Goal: Find specific page/section: Locate item on page

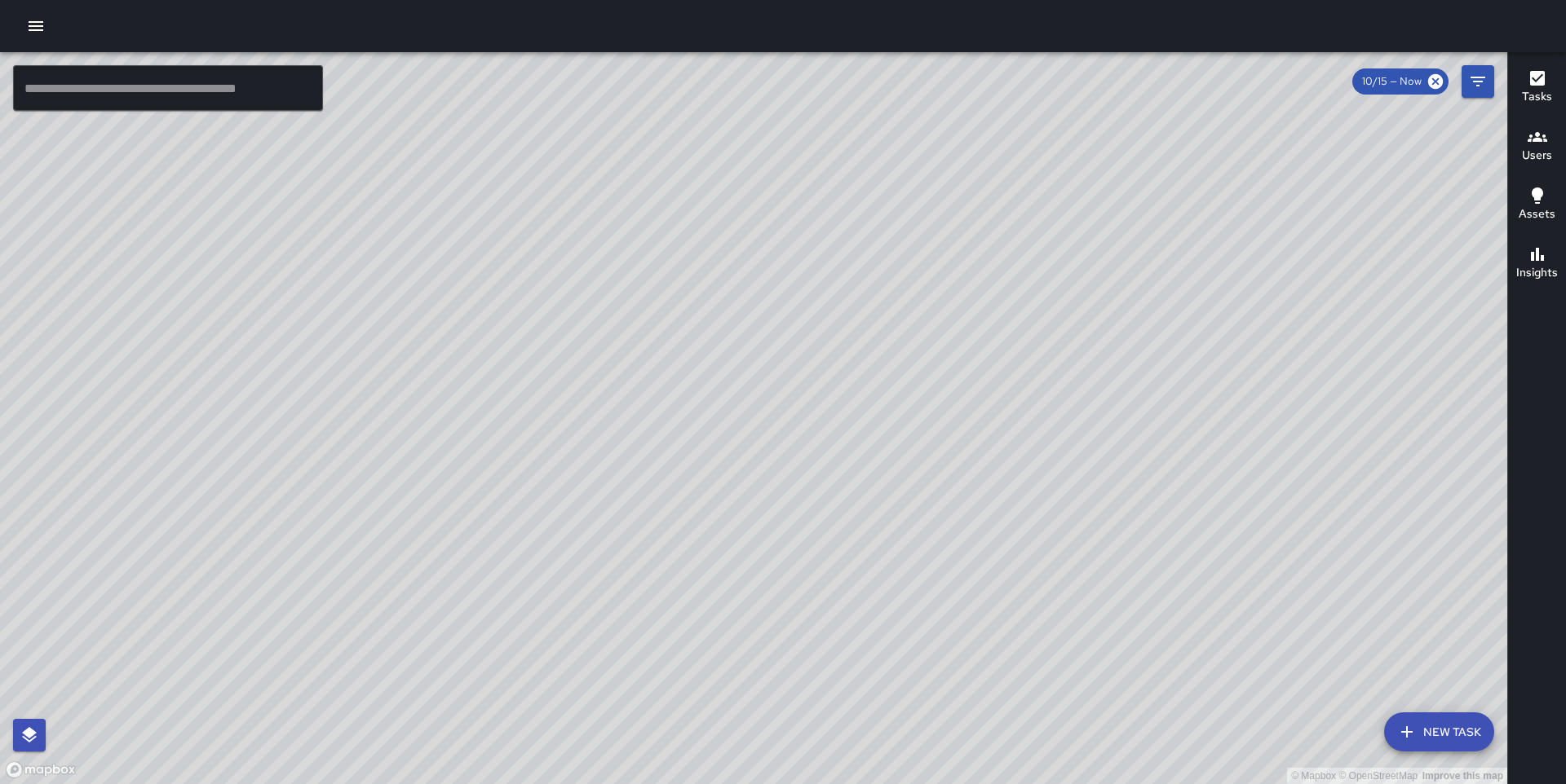
click at [850, 334] on div "© Mapbox © OpenStreetMap Improve this map" at bounding box center [754, 418] width 1507 height 731
click at [800, 300] on div "© Mapbox © OpenStreetMap Improve this map" at bounding box center [754, 418] width 1507 height 731
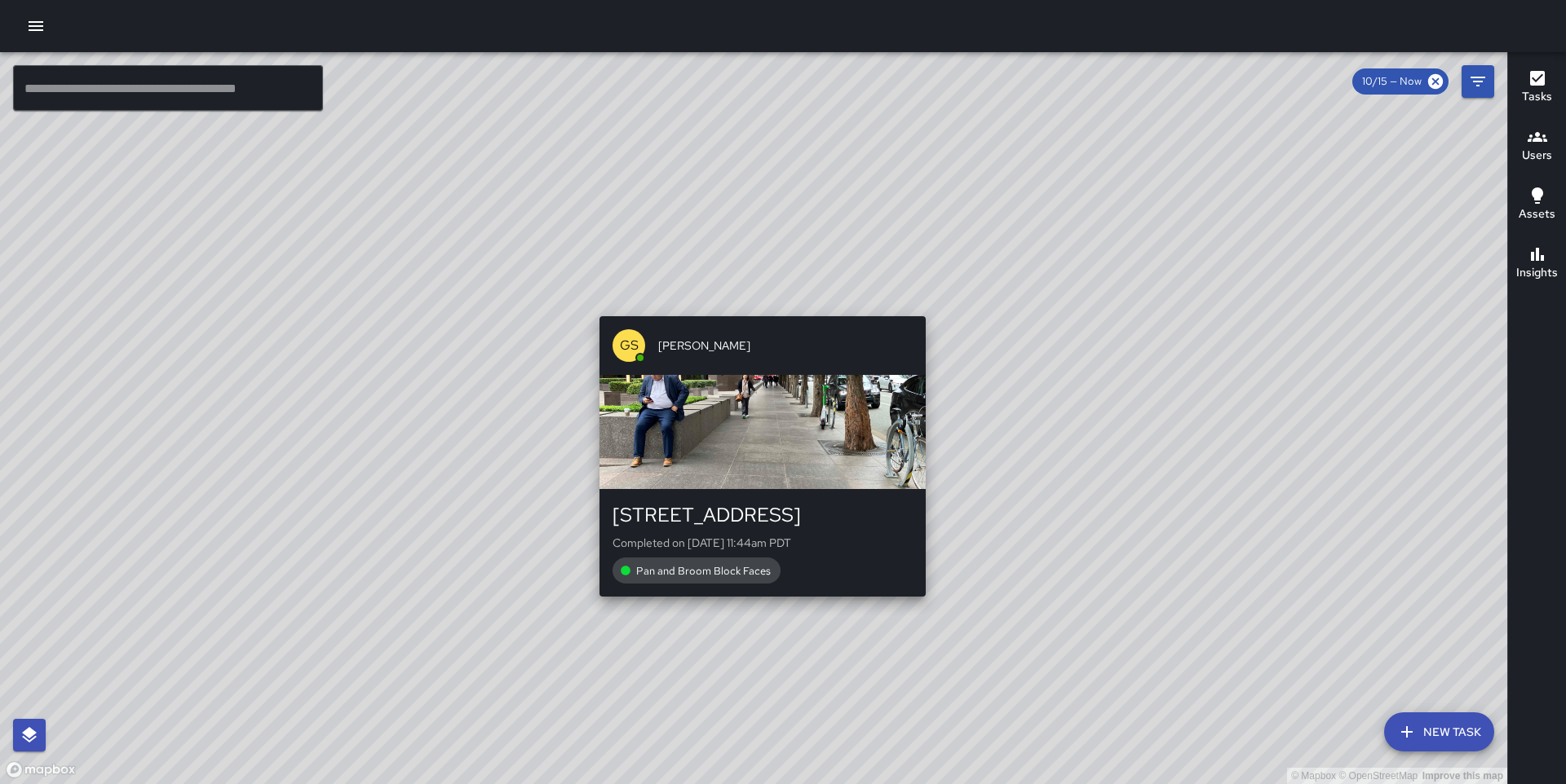
click at [753, 308] on div "© Mapbox © OpenStreetMap Improve this map GS [PERSON_NAME] [STREET_ADDRESS] Com…" at bounding box center [754, 418] width 1507 height 731
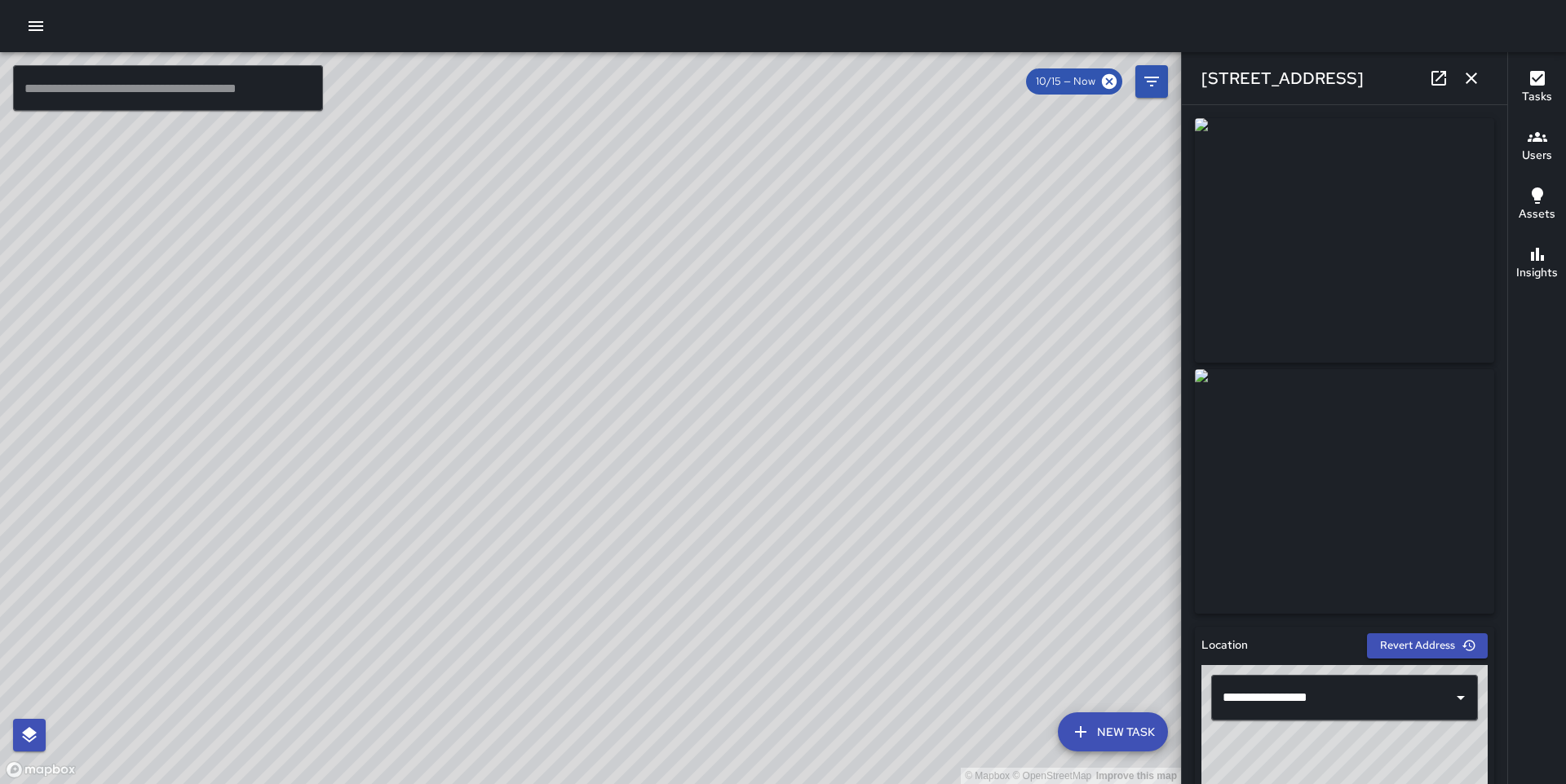
click at [608, 443] on div "© Mapbox © OpenStreetMap Improve this map GS [PERSON_NAME] [STREET_ADDRESS] Com…" at bounding box center [590, 418] width 1181 height 731
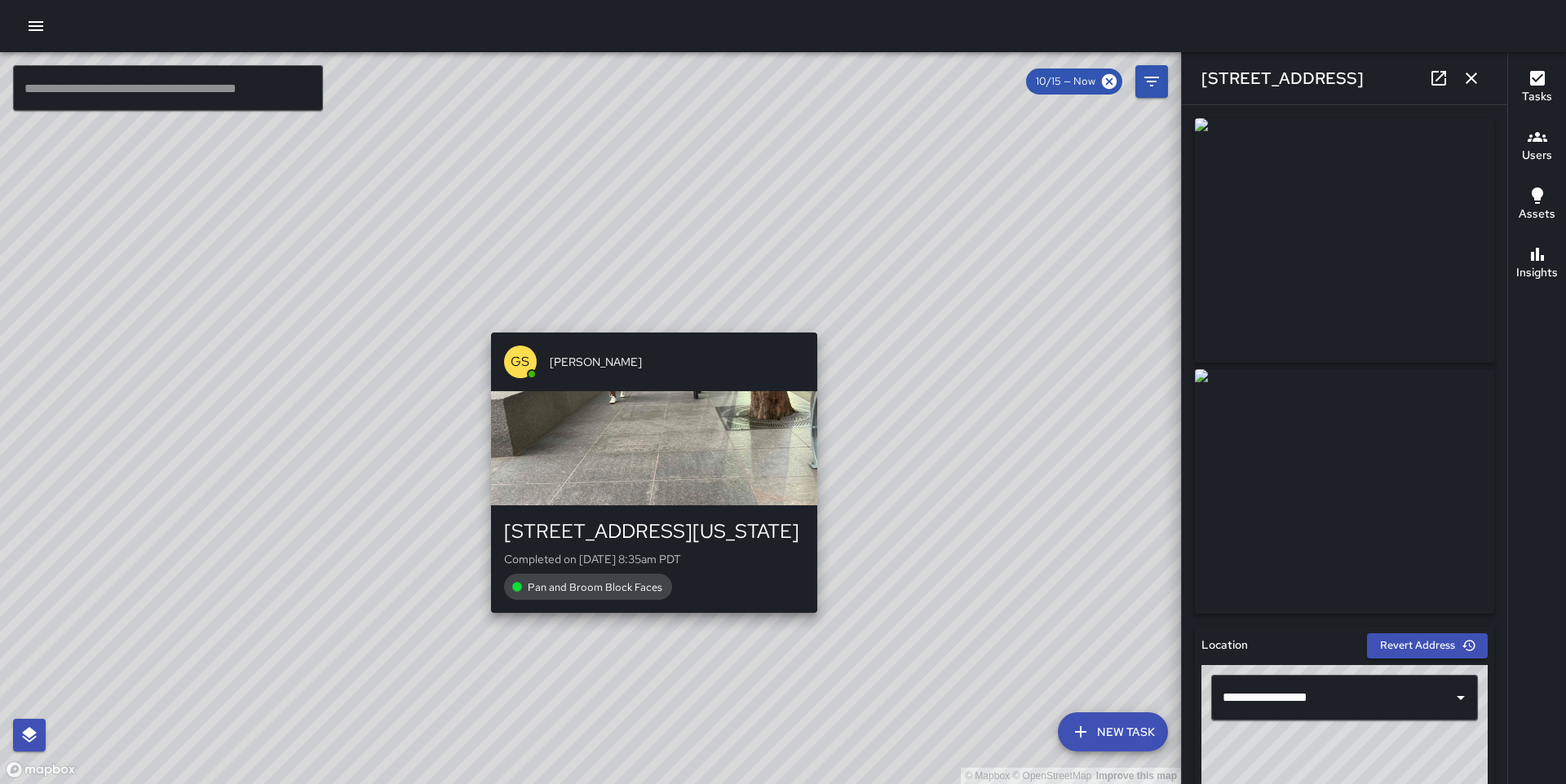
click at [645, 320] on div "© Mapbox © OpenStreetMap Improve this map GS [PERSON_NAME] [STREET_ADDRESS][US_…" at bounding box center [590, 418] width 1181 height 731
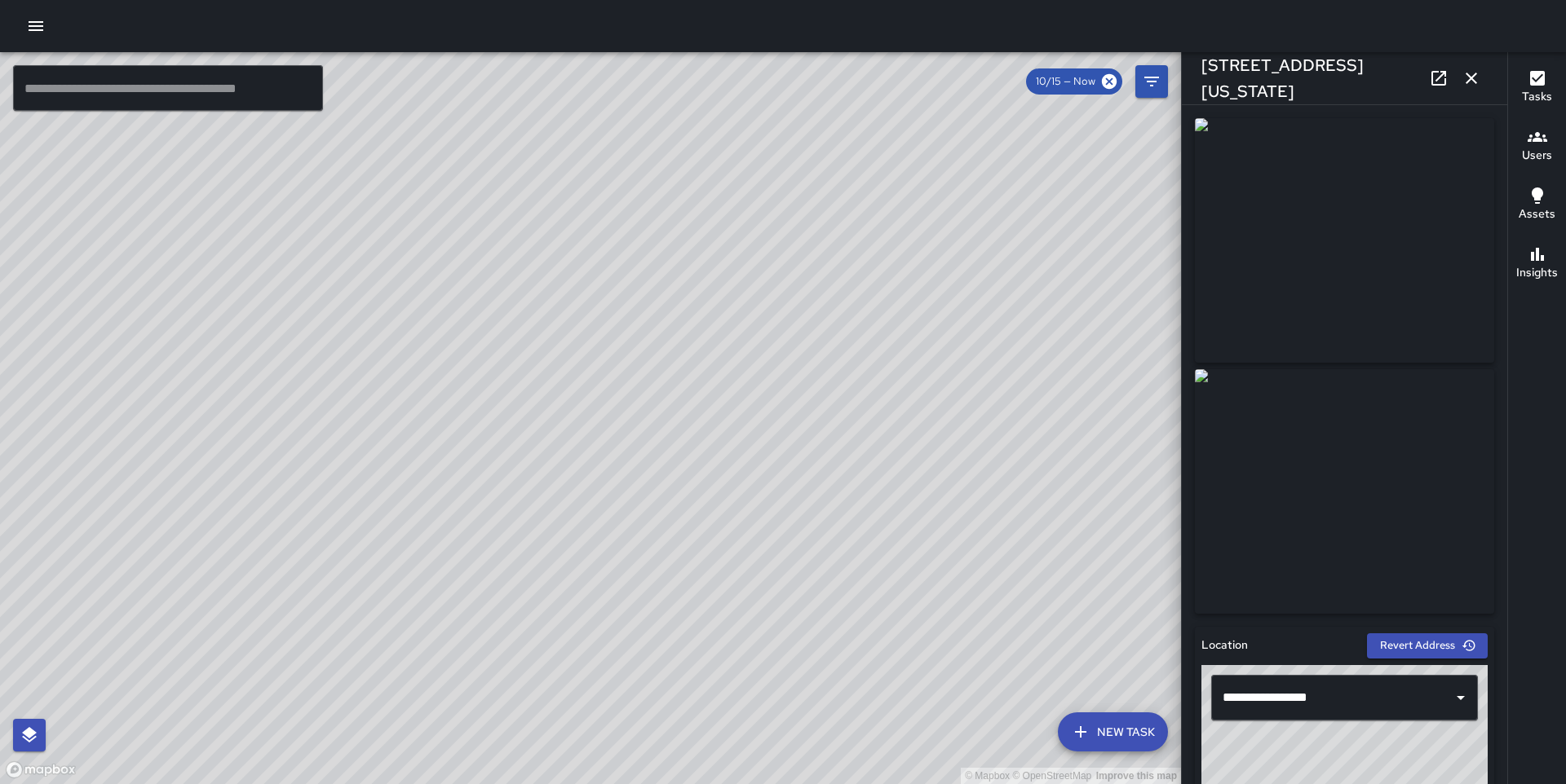
type input "**********"
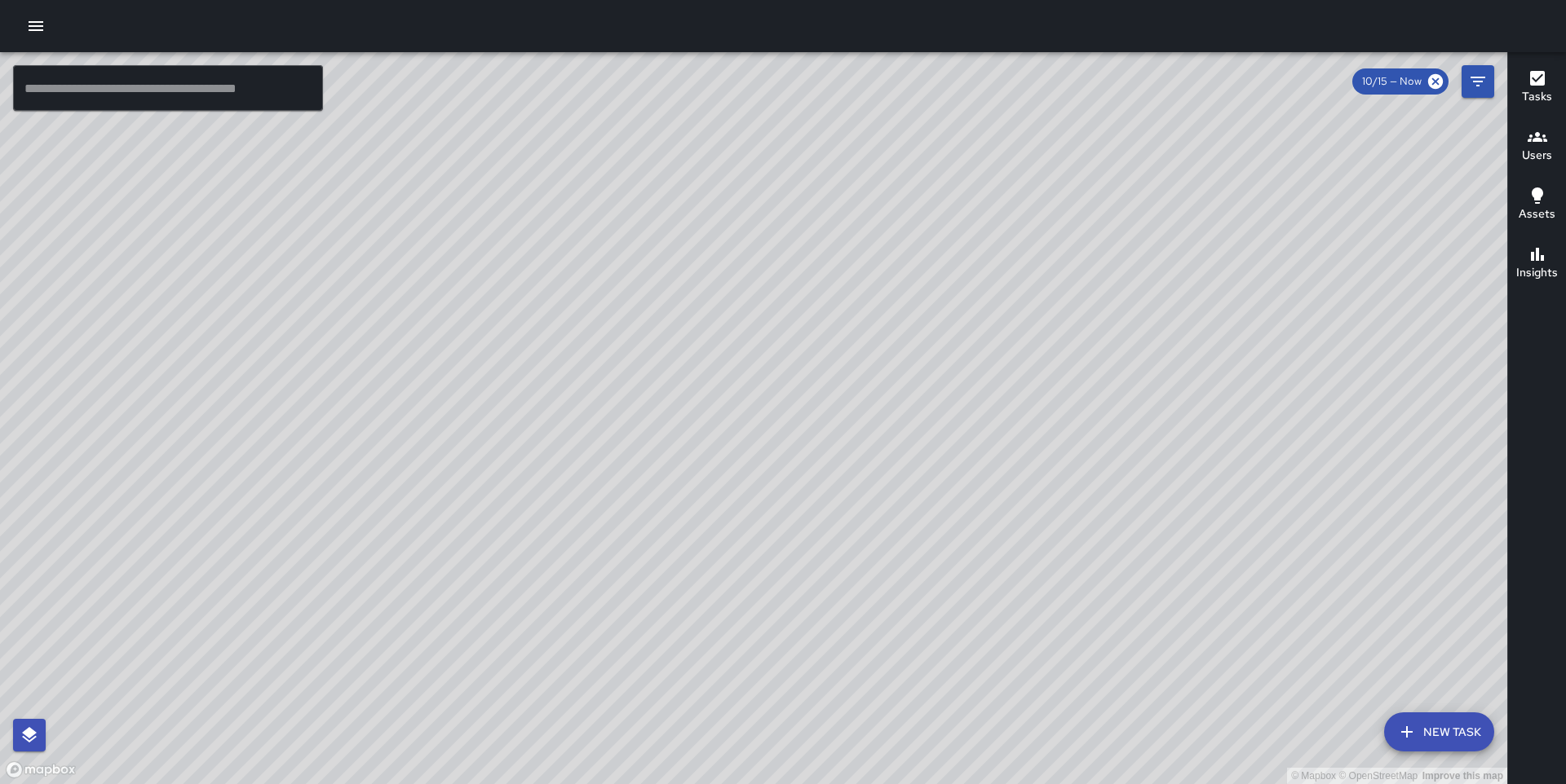
click at [727, 232] on div "© Mapbox © OpenStreetMap Improve this map DB Delbert Barnett 201-399 Washington…" at bounding box center [754, 418] width 1507 height 731
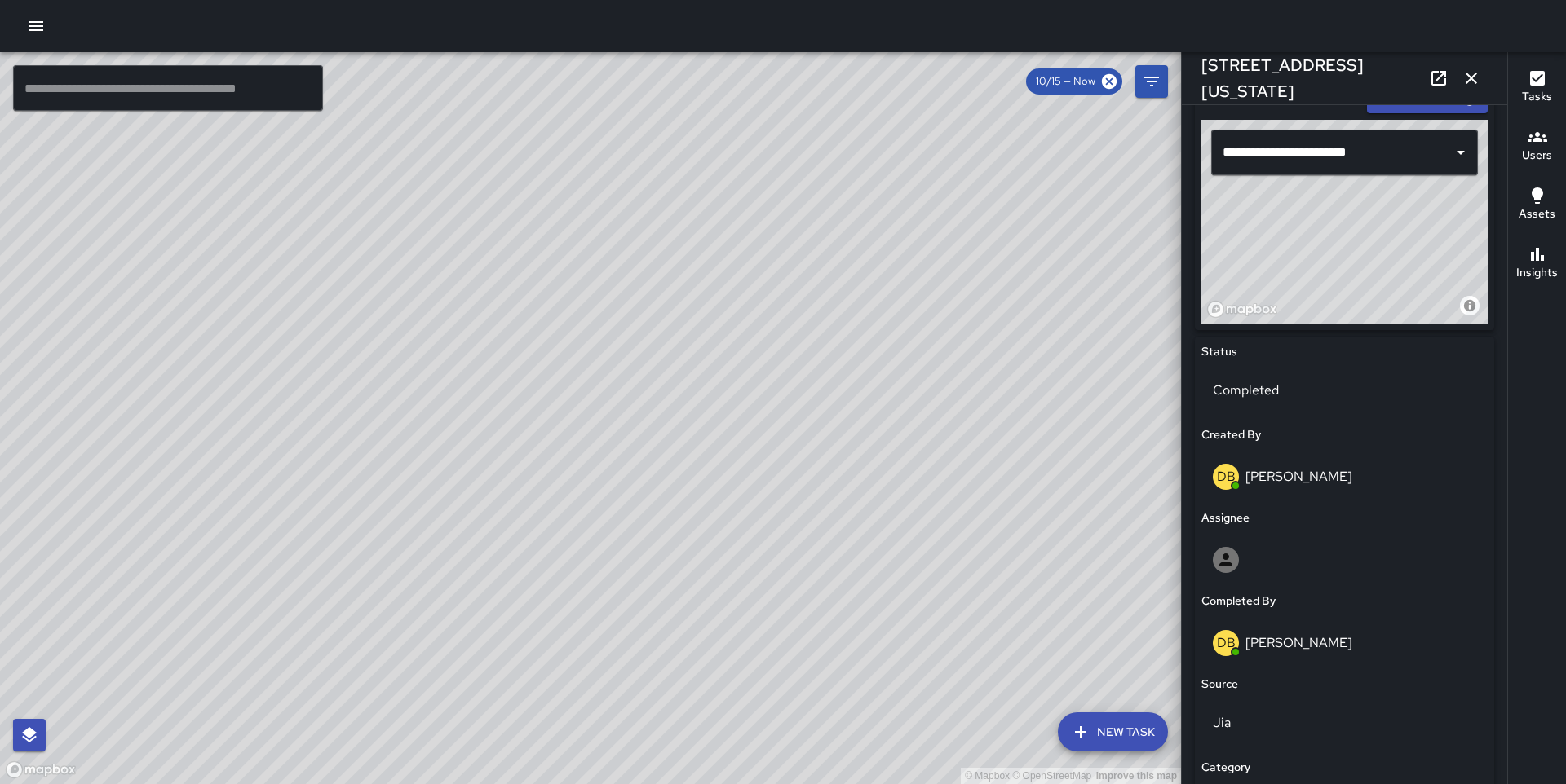
scroll to position [947, 0]
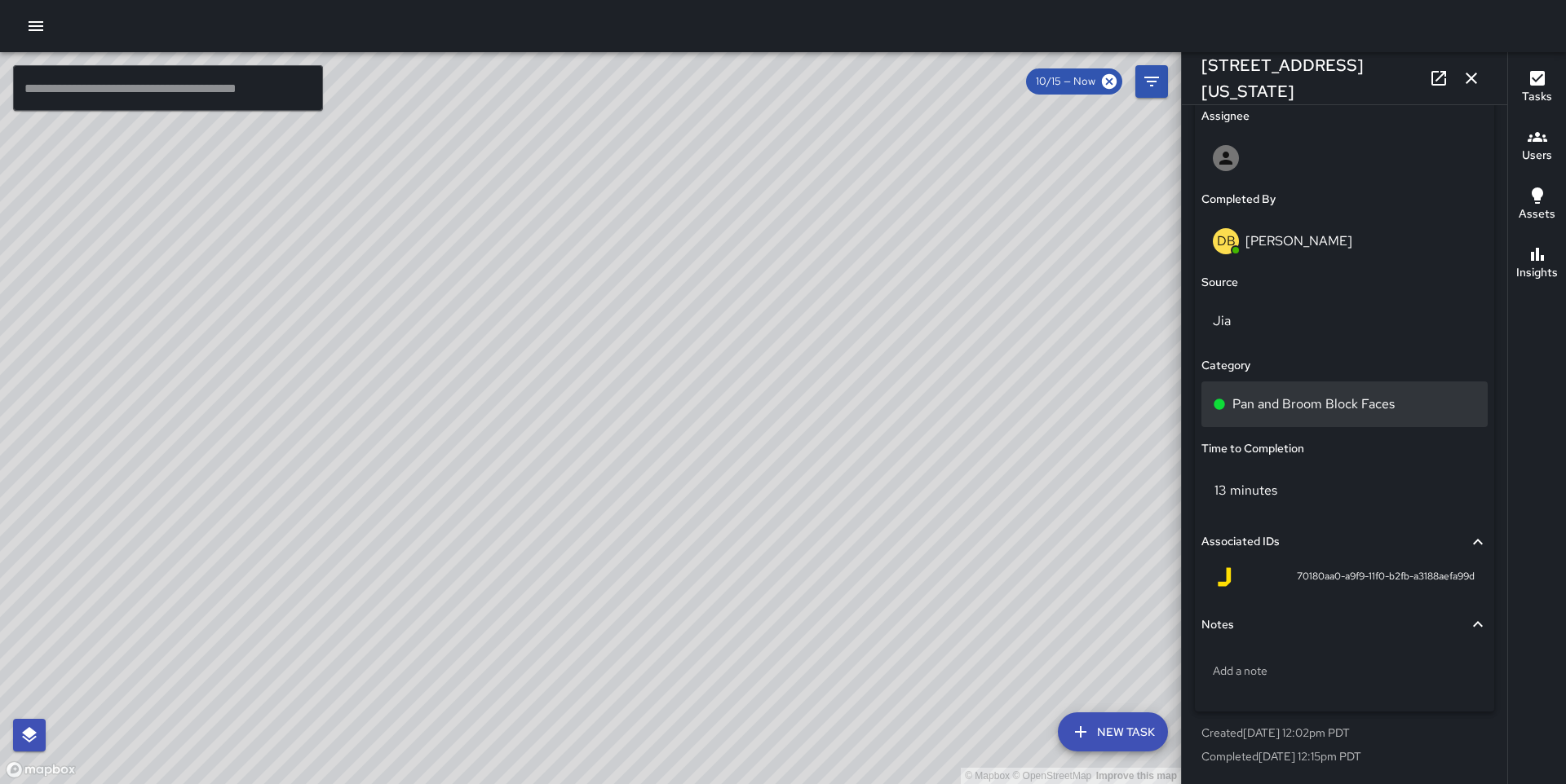
click at [1339, 394] on p "Pan and Broom Block Faces" at bounding box center [1313, 404] width 162 height 20
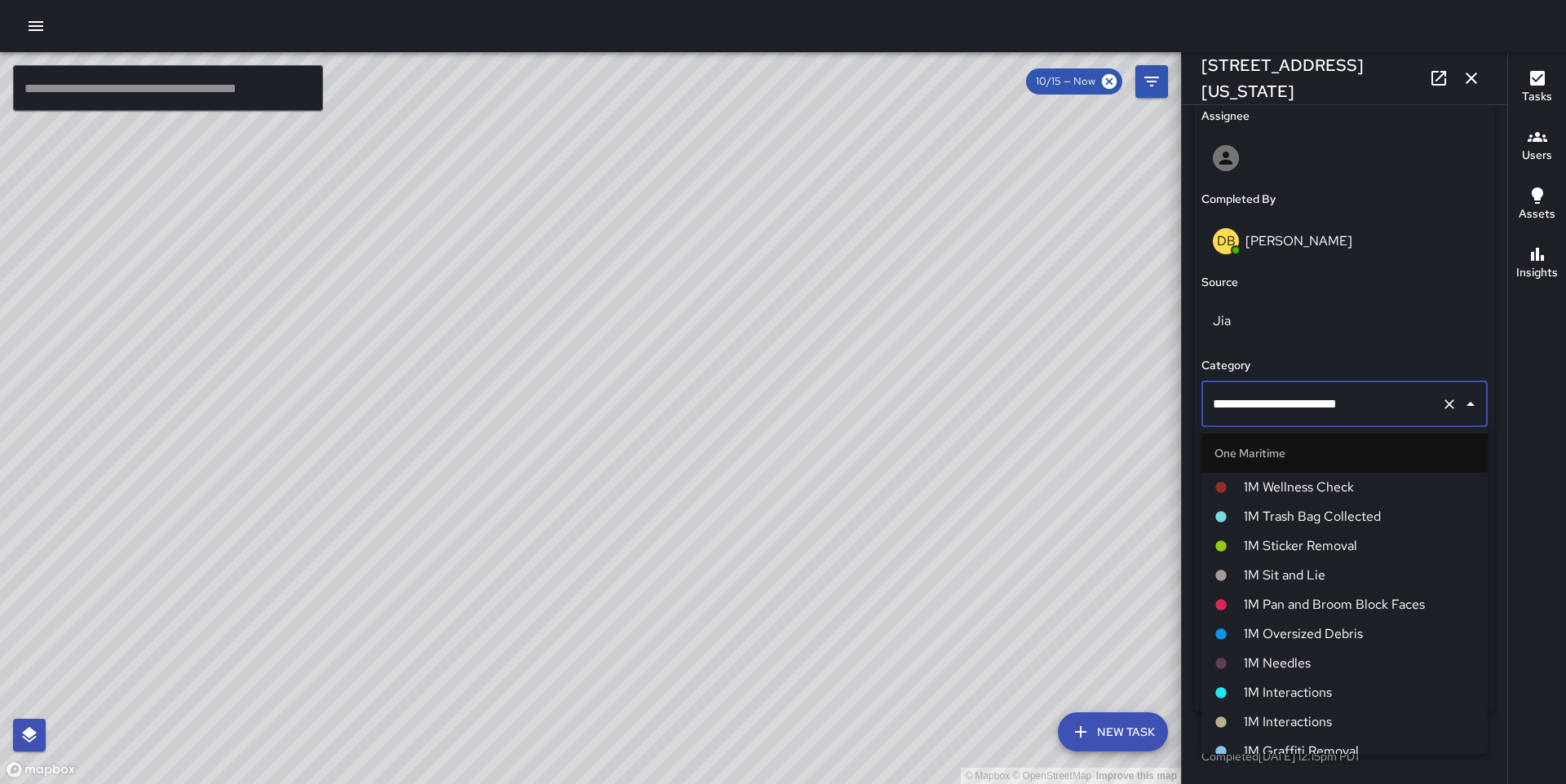
scroll to position [1058, 0]
click at [1302, 606] on span "1M Pan and Broom Block Faces" at bounding box center [1358, 603] width 230 height 20
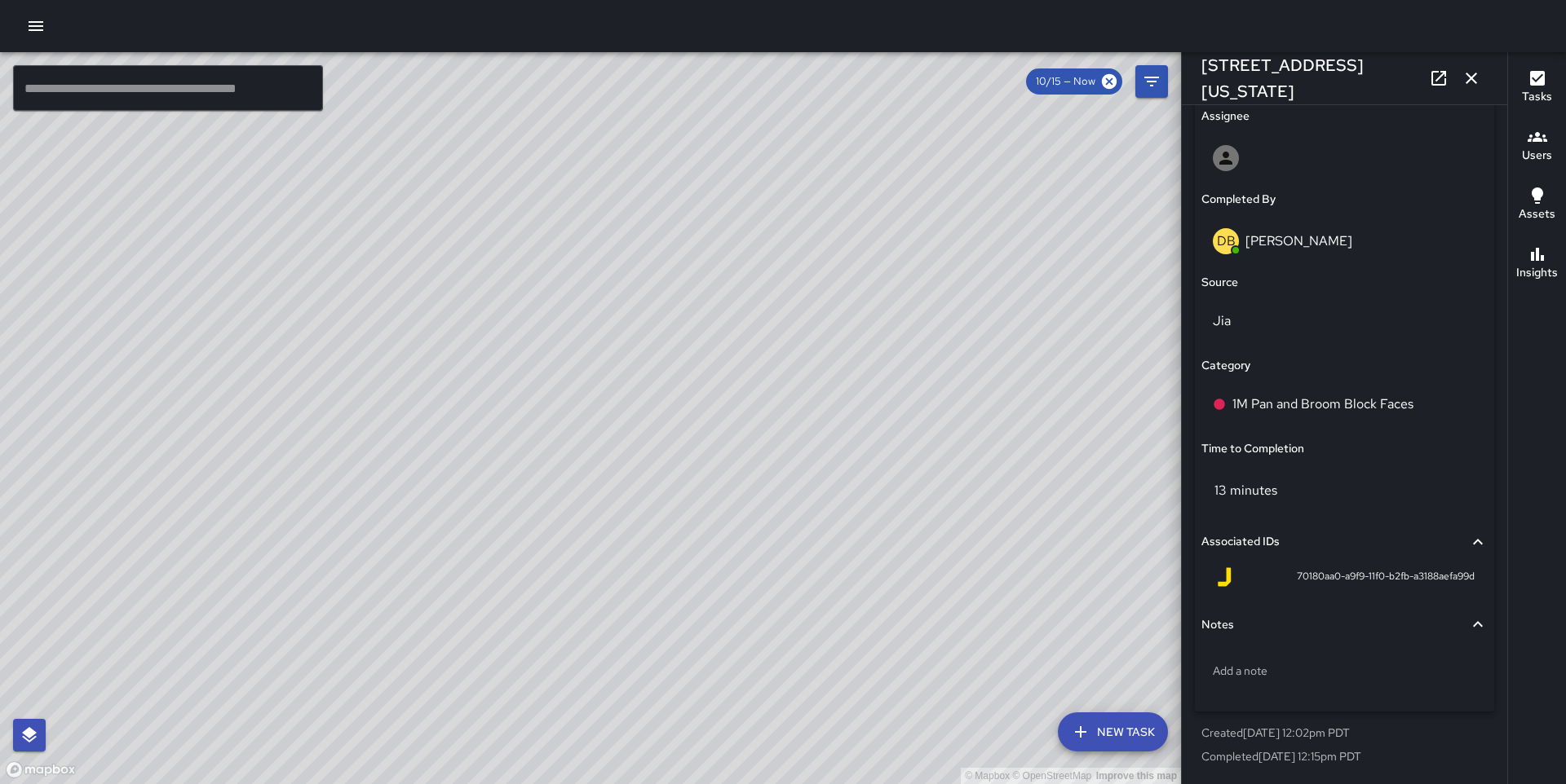
drag, startPoint x: 381, startPoint y: 336, endPoint x: 537, endPoint y: 248, distance: 179.1
click at [537, 248] on div "© Mapbox © OpenStreetMap Improve this map" at bounding box center [590, 418] width 1181 height 731
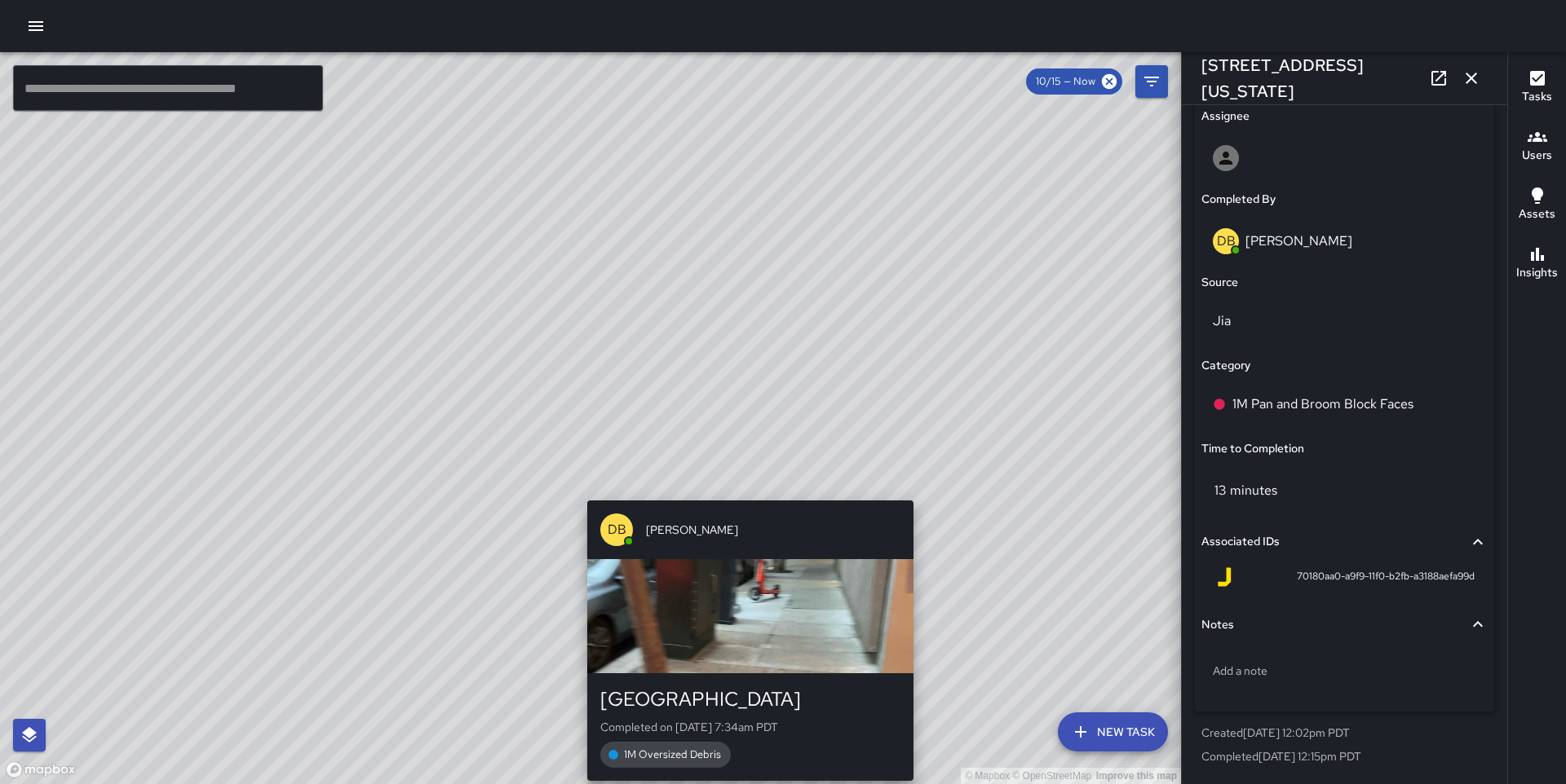
click at [746, 486] on div "© Mapbox © OpenStreetMap Improve this map DB Delbert Barnett 15 Whaleship Plaza…" at bounding box center [590, 418] width 1181 height 731
type input "**********"
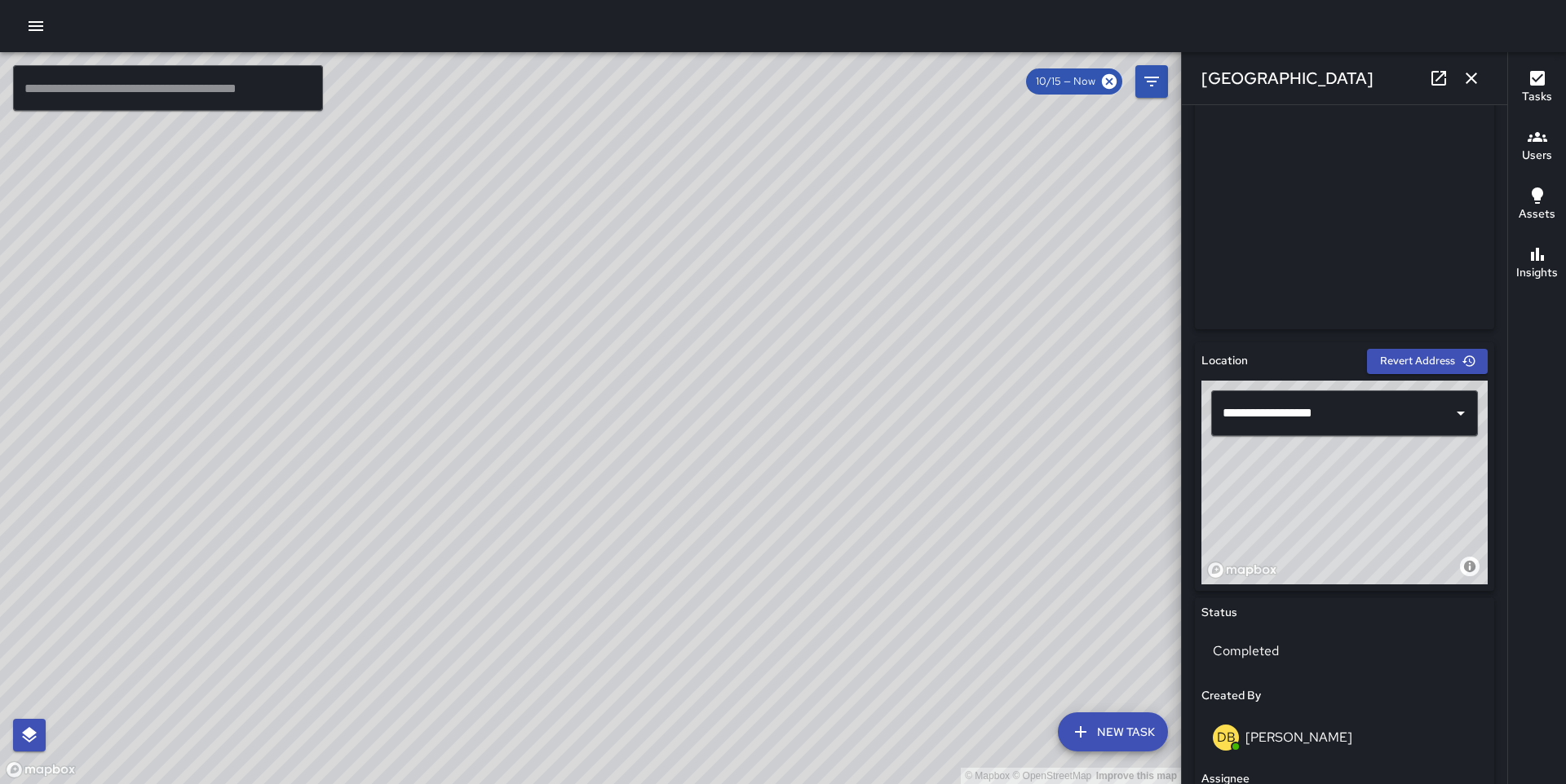
scroll to position [947, 0]
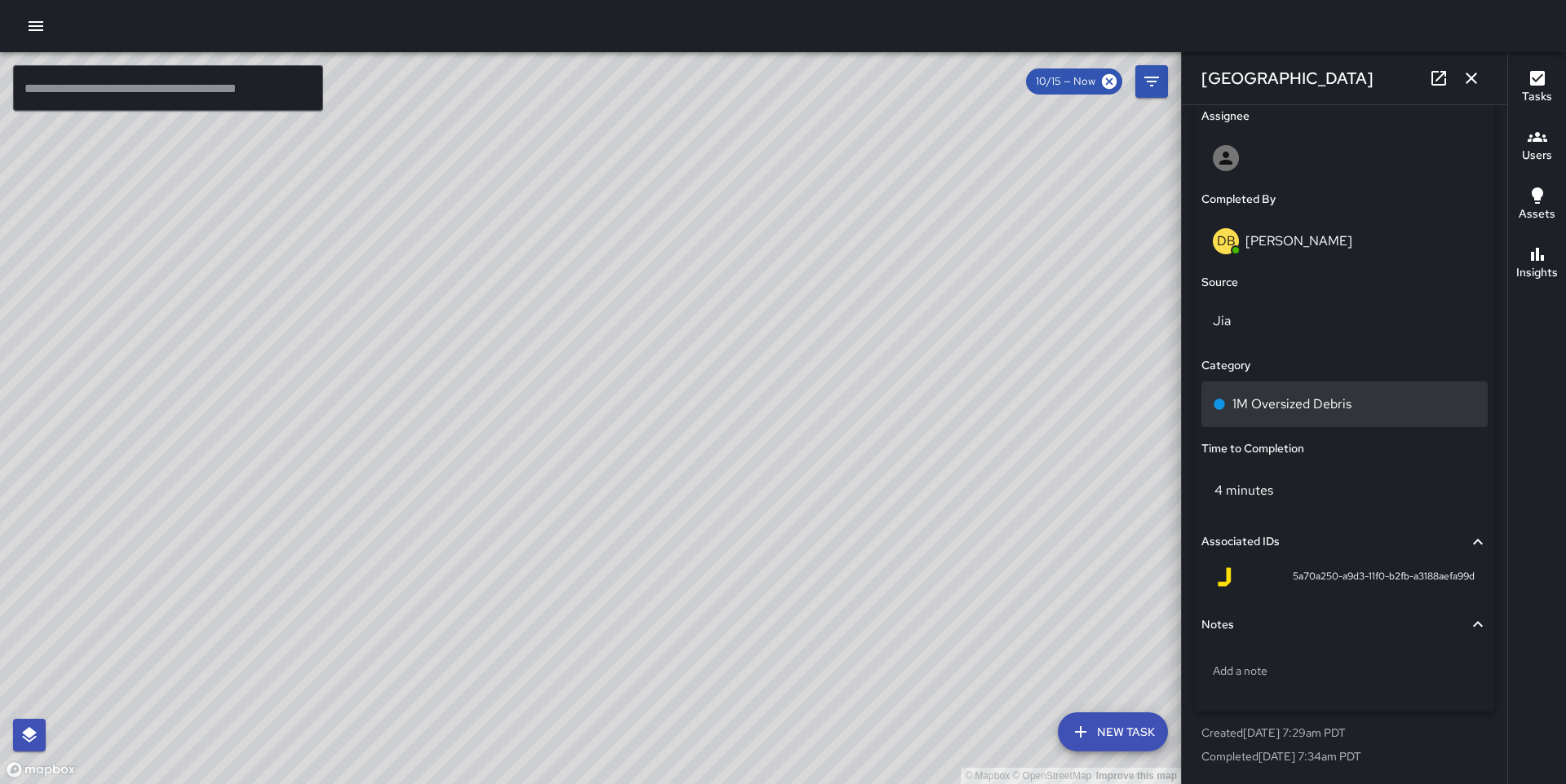
click at [1290, 405] on p "1M Oversized Debris" at bounding box center [1292, 404] width 119 height 20
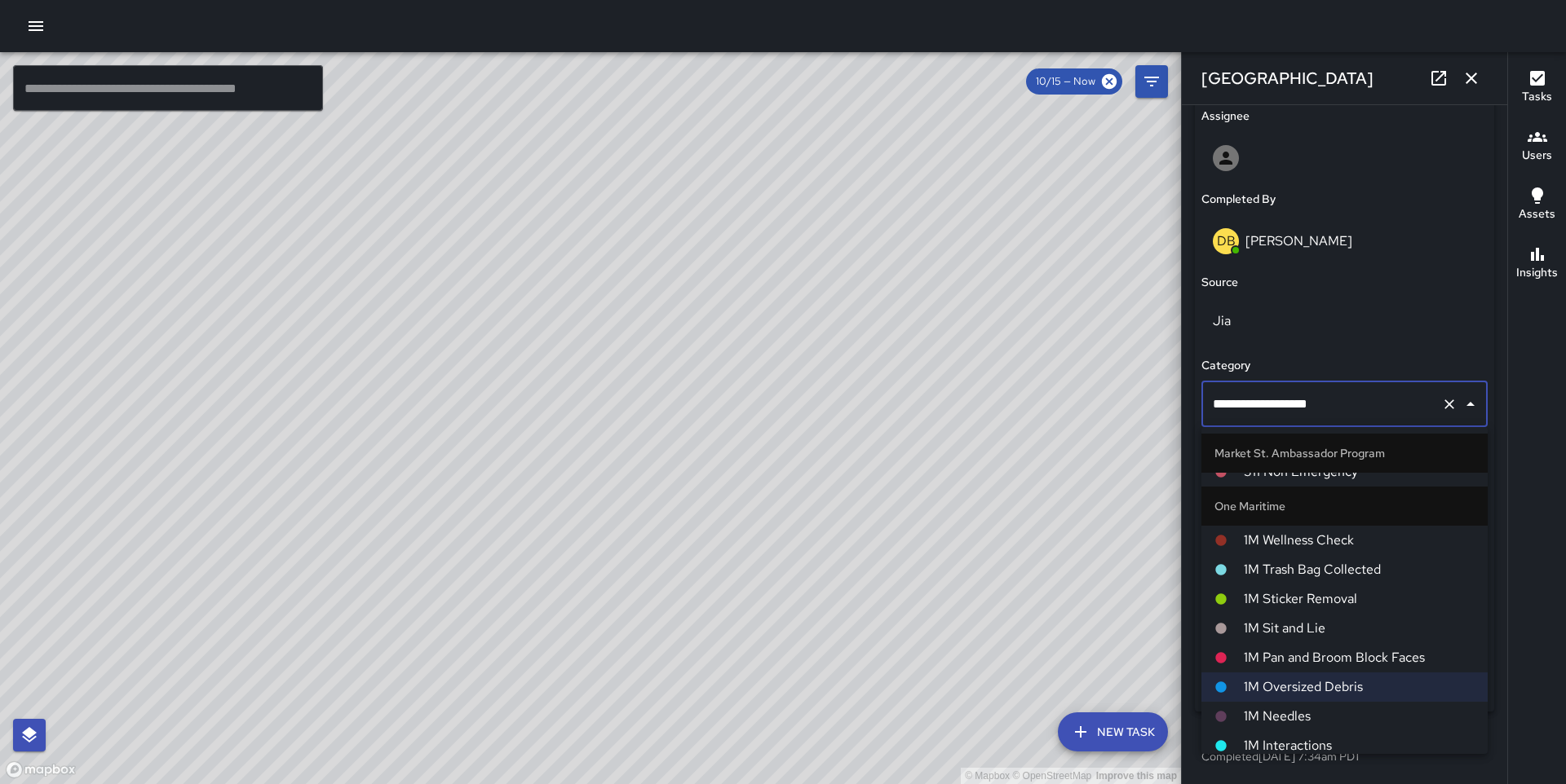
scroll to position [1023, 0]
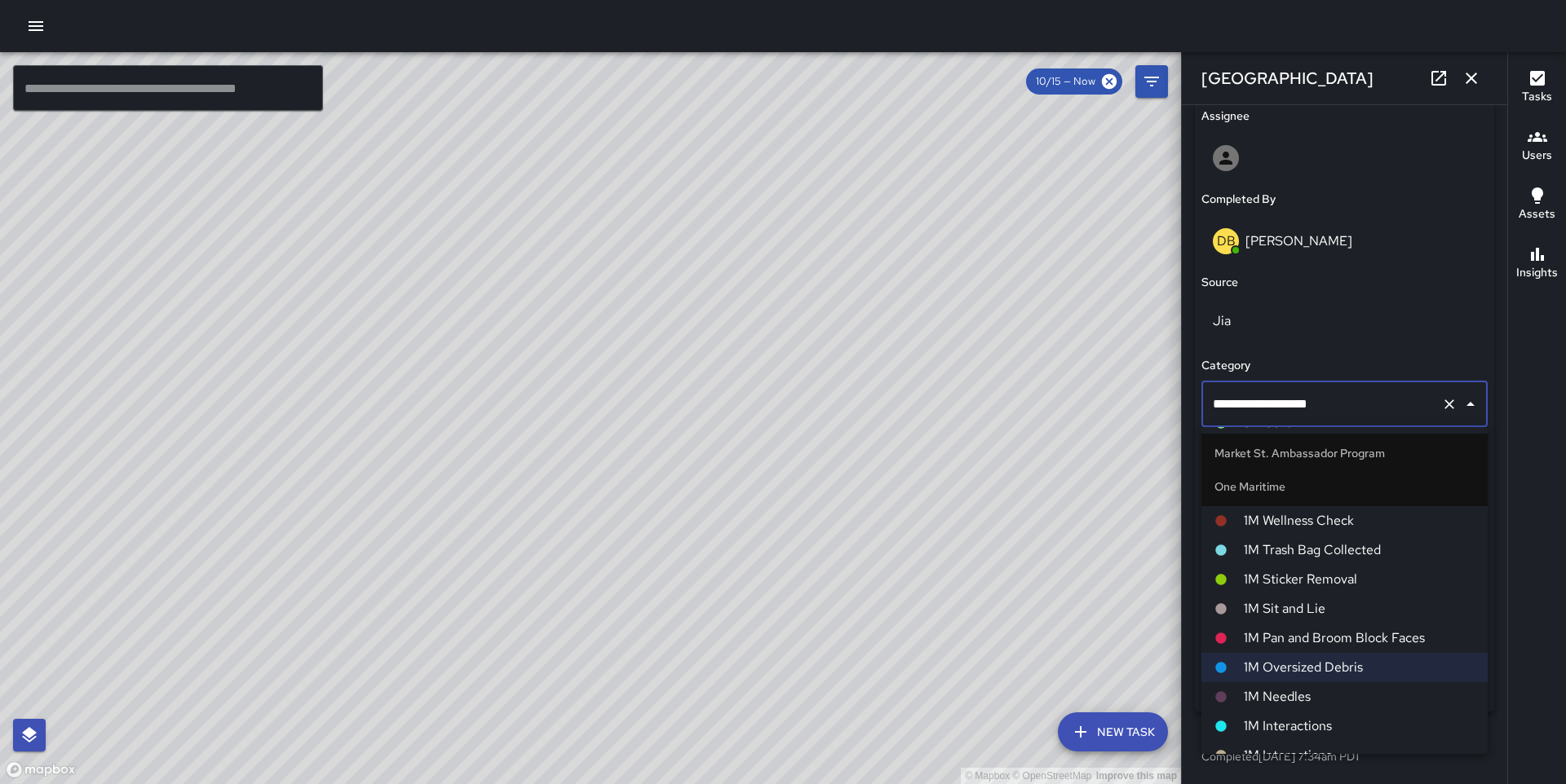
click at [1308, 629] on span "1M Pan and Broom Block Faces" at bounding box center [1358, 638] width 230 height 20
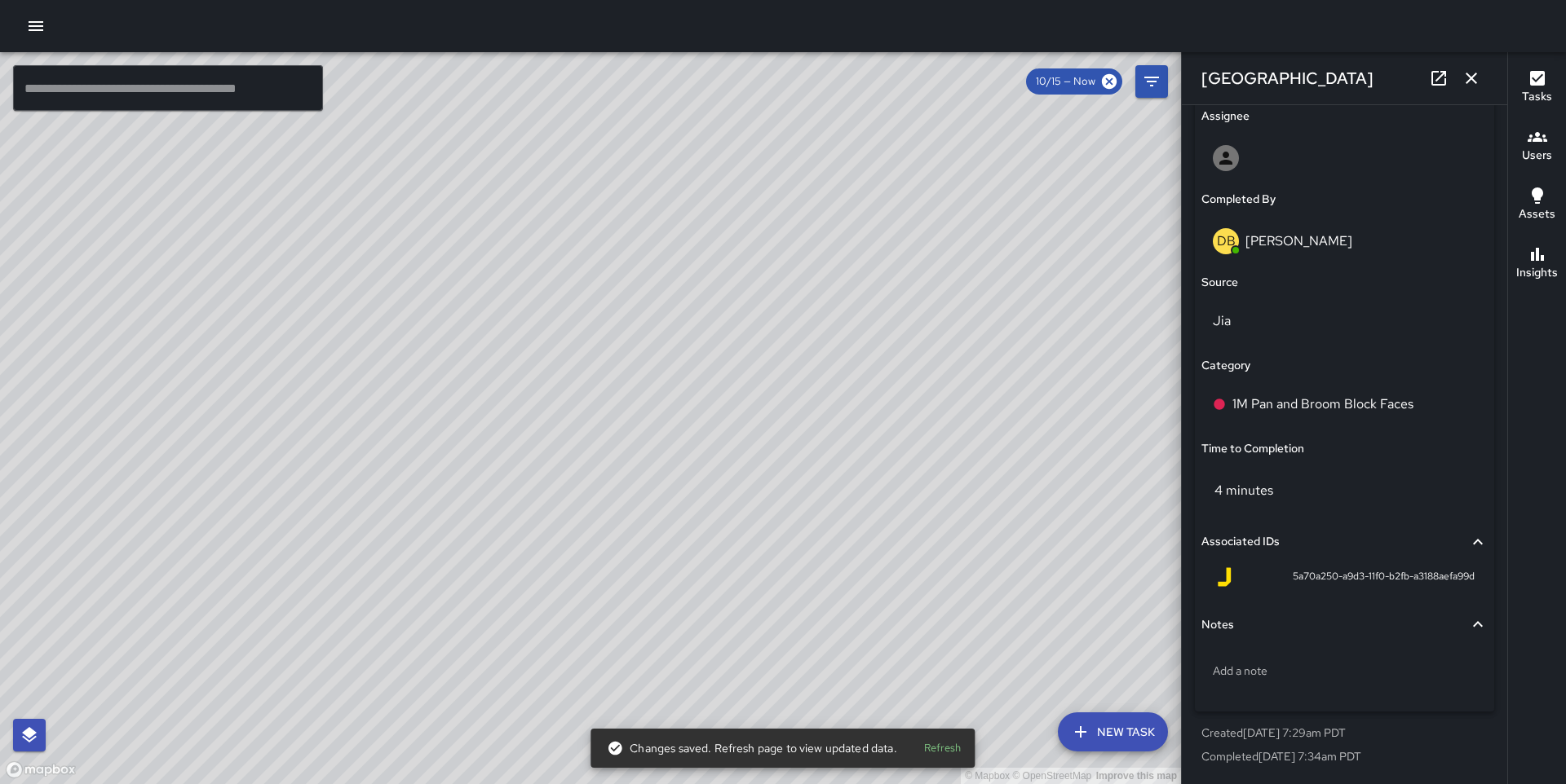
click at [454, 408] on div "© Mapbox © OpenStreetMap Improve this map" at bounding box center [590, 418] width 1181 height 731
drag, startPoint x: 454, startPoint y: 408, endPoint x: 823, endPoint y: 613, distance: 422.1
click at [823, 613] on div "© Mapbox © OpenStreetMap Improve this map" at bounding box center [590, 418] width 1181 height 731
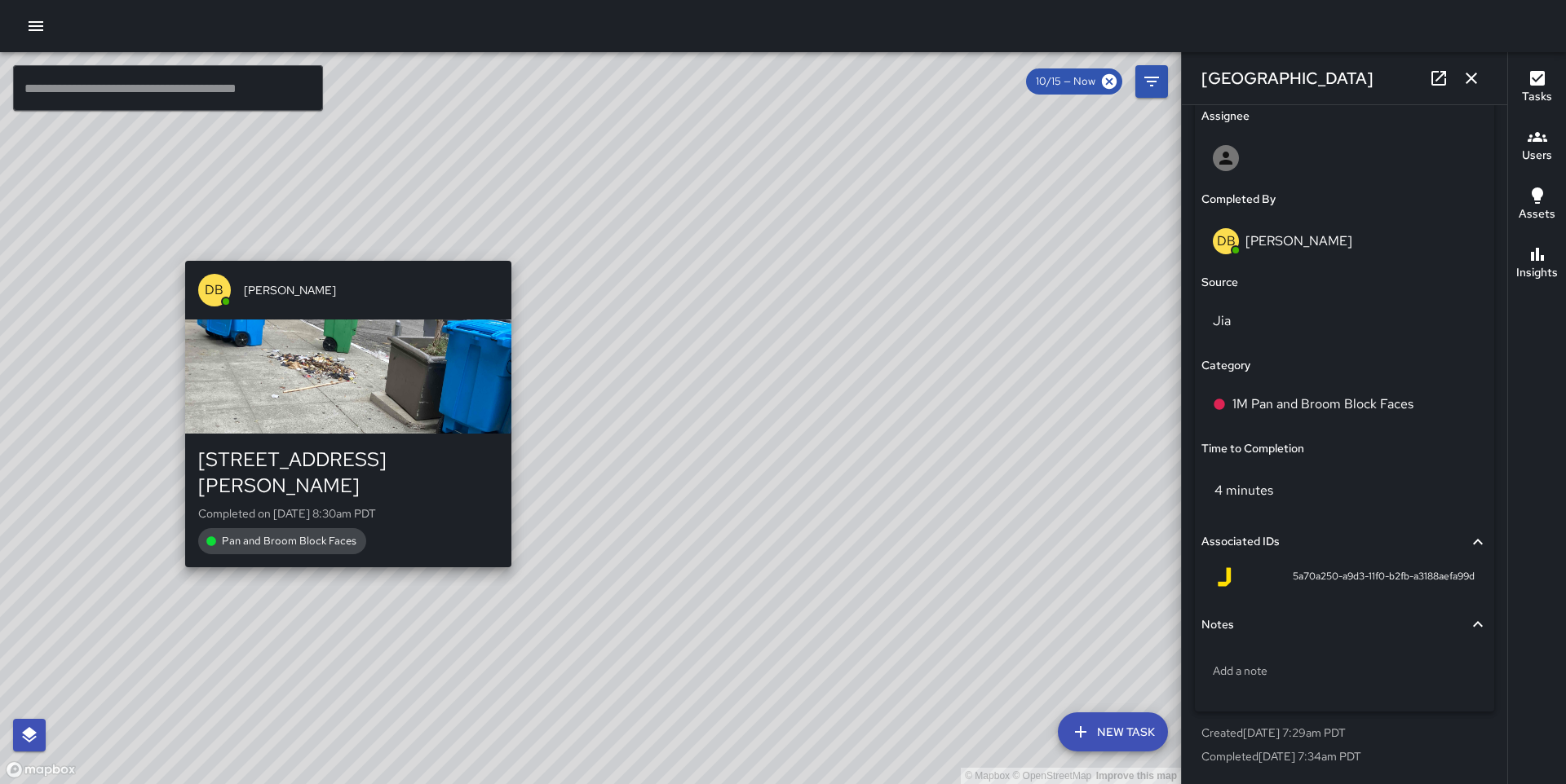
click at [342, 250] on div "© Mapbox © OpenStreetMap Improve this map DB Delbert Barnett 850 Montgomery Str…" at bounding box center [590, 418] width 1181 height 731
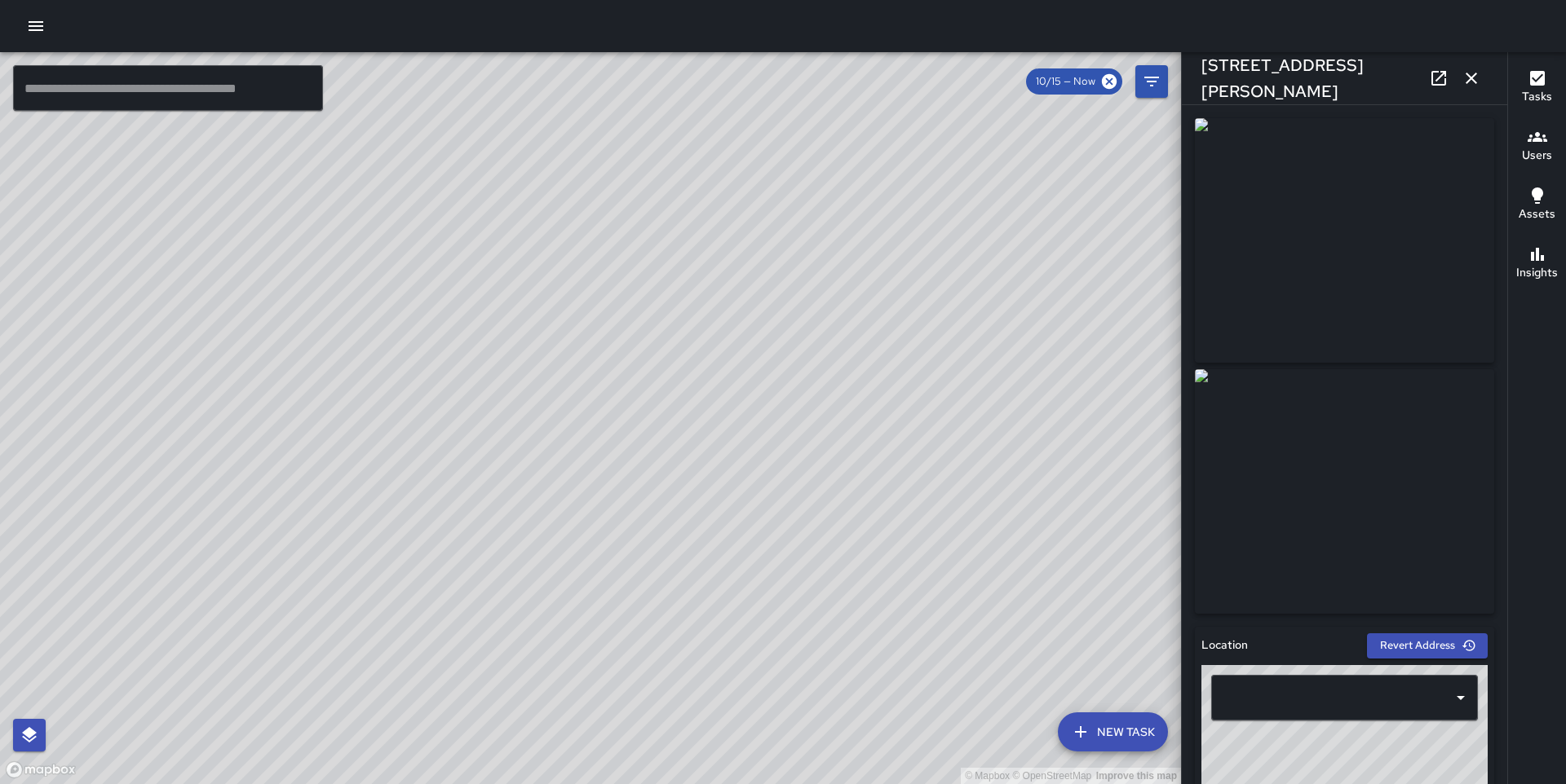
type input "**********"
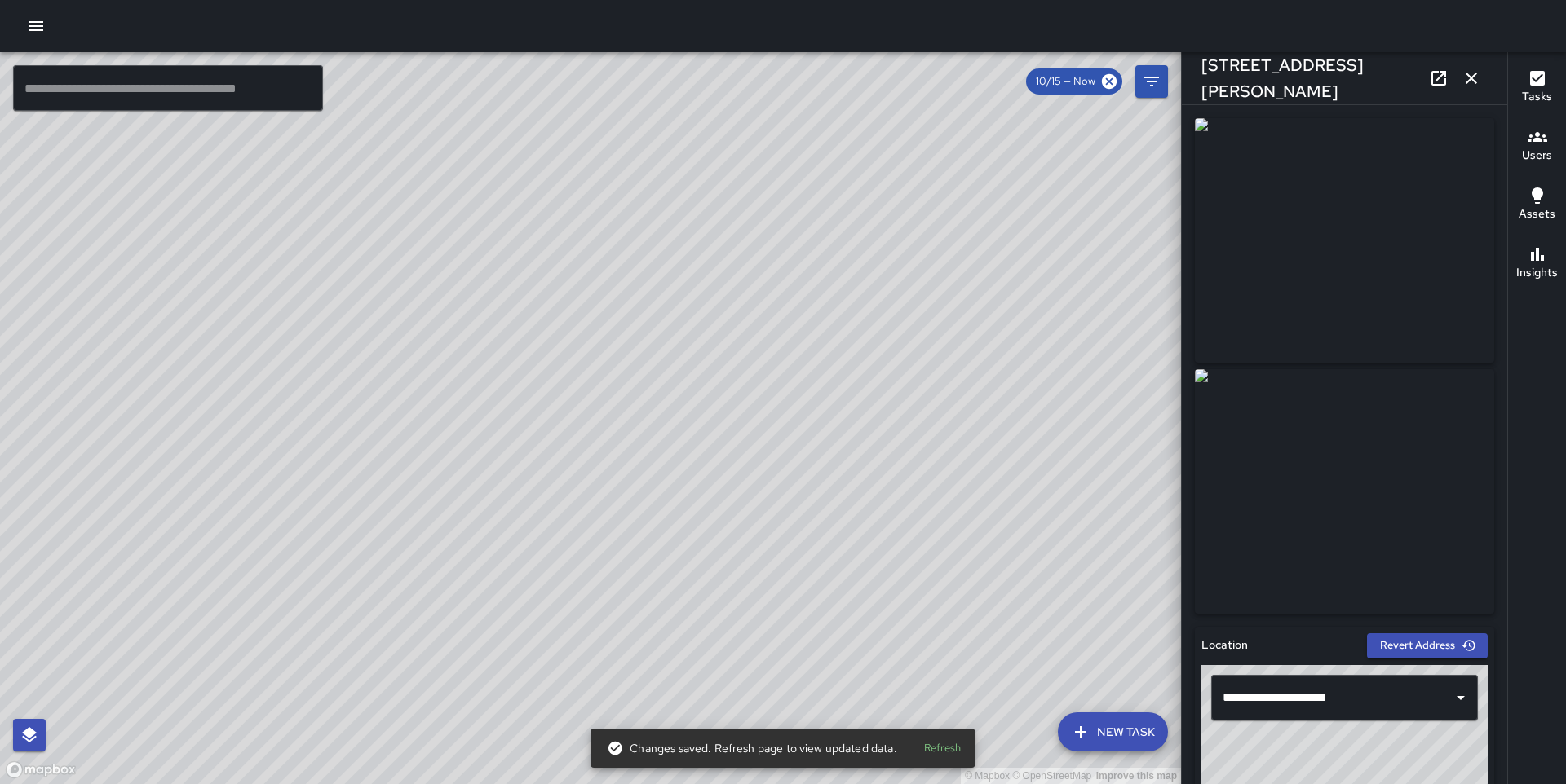
click at [1476, 78] on icon "button" at bounding box center [1472, 78] width 20 height 20
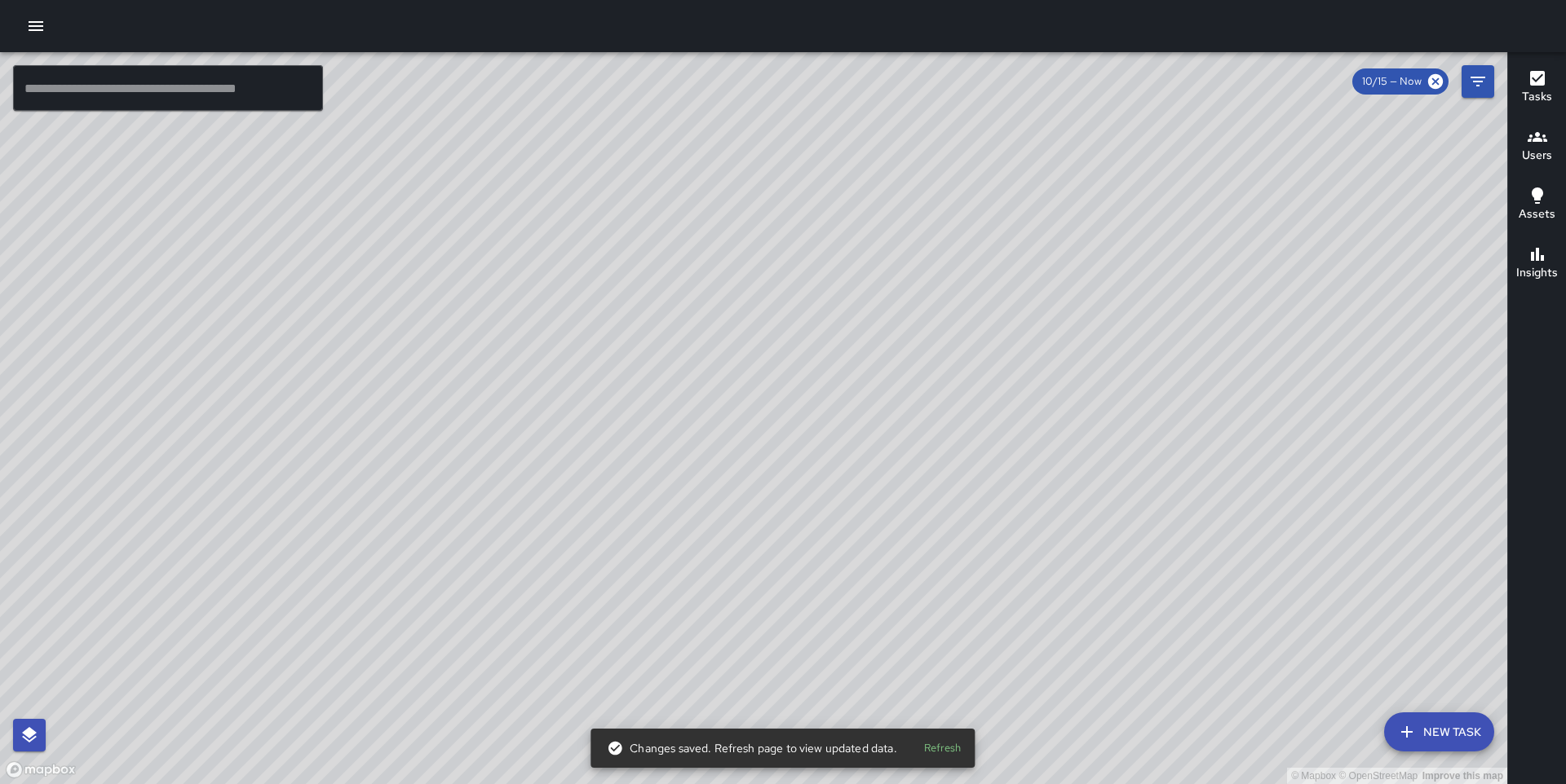
drag, startPoint x: 1026, startPoint y: 472, endPoint x: 823, endPoint y: 259, distance: 294.2
click at [823, 259] on div "© Mapbox © OpenStreetMap Improve this map" at bounding box center [754, 418] width 1507 height 731
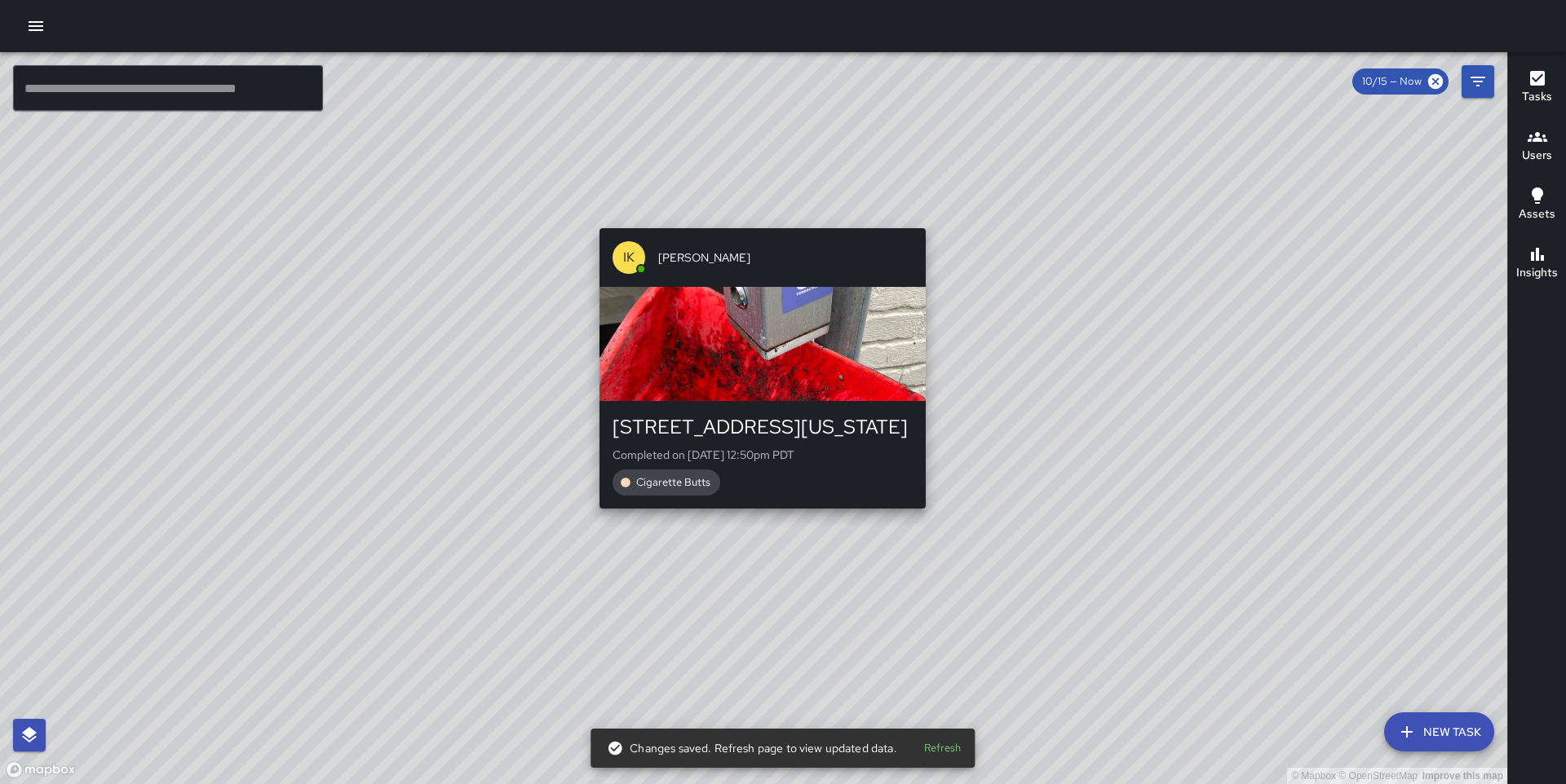
click at [754, 517] on div "© Mapbox © OpenStreetMap Improve this map IK Imari Kelly 584 Washington Street …" at bounding box center [754, 418] width 1507 height 731
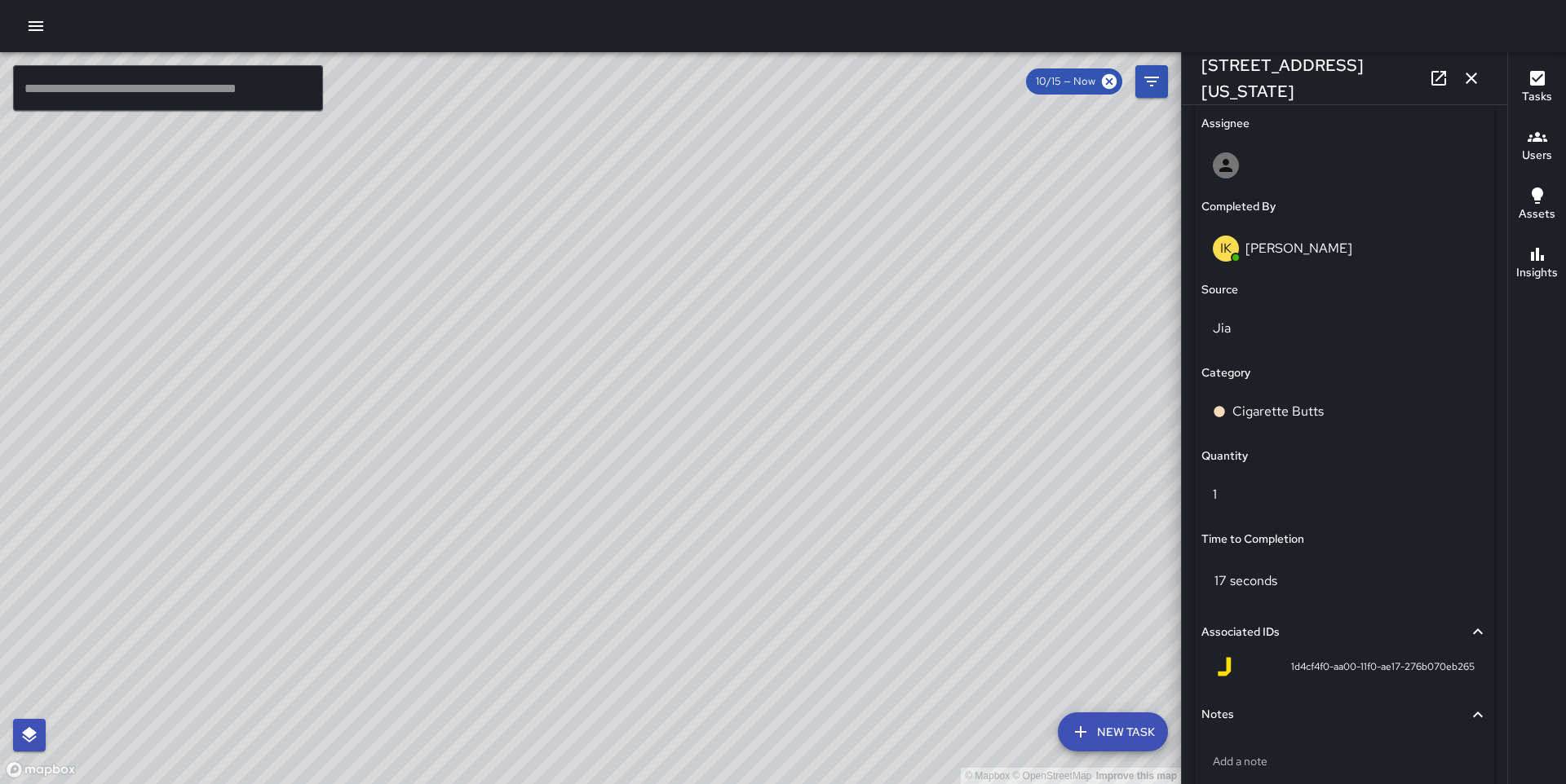
scroll to position [1029, 0]
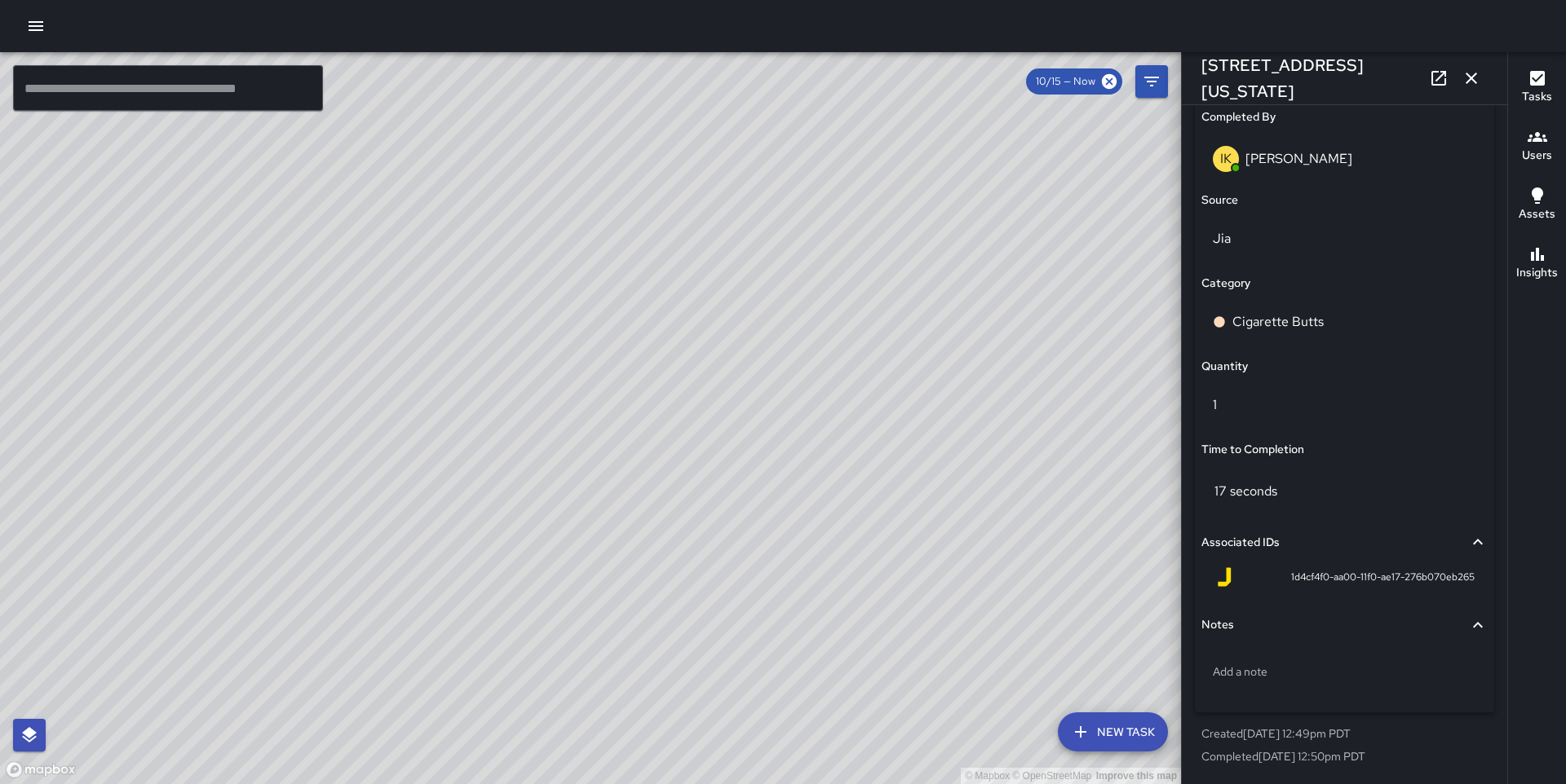
drag, startPoint x: 753, startPoint y: 447, endPoint x: 605, endPoint y: 186, distance: 300.0
click at [605, 186] on div "© Mapbox © OpenStreetMap Improve this map" at bounding box center [590, 418] width 1181 height 731
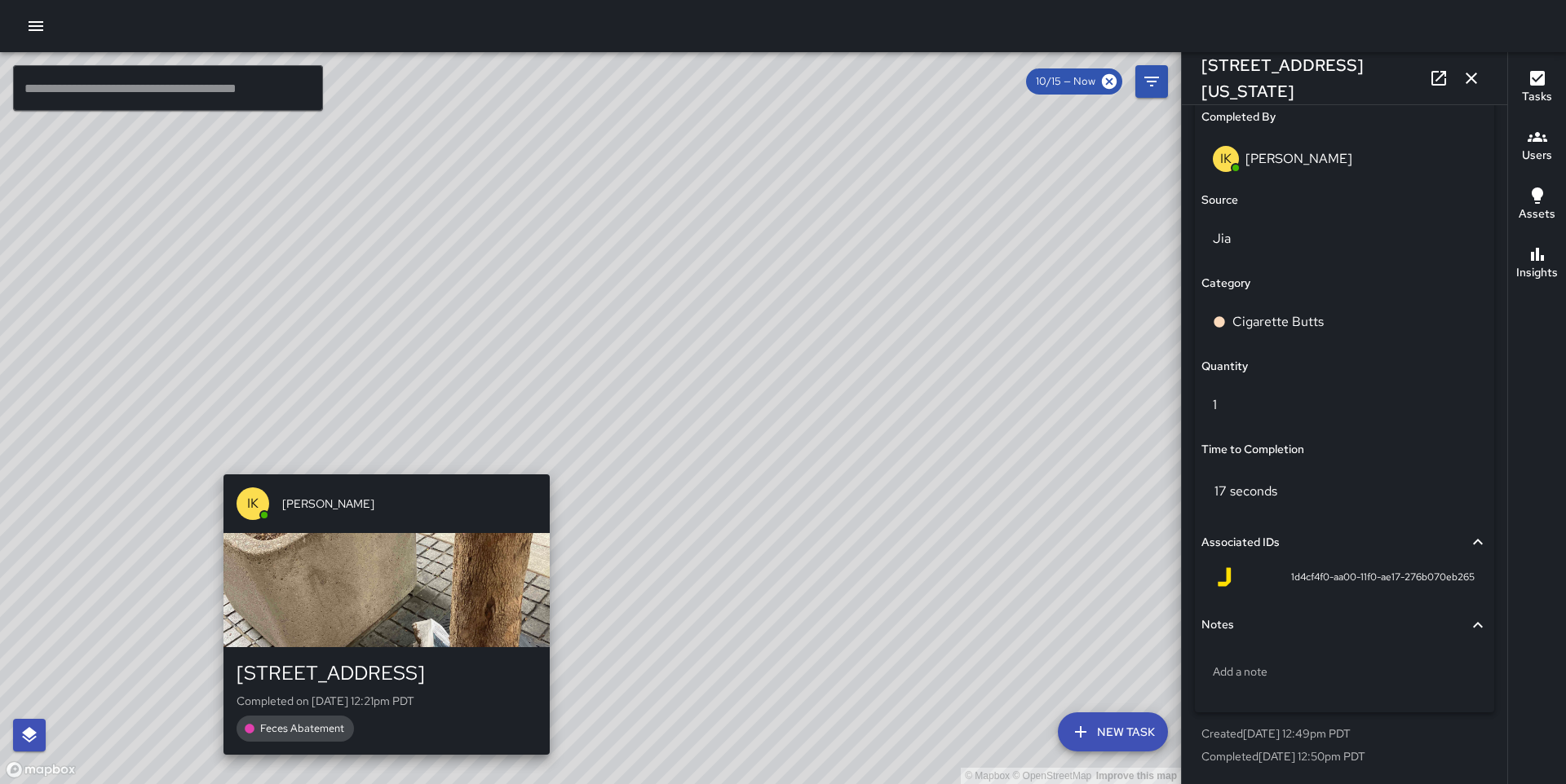
click at [380, 461] on div "© Mapbox © OpenStreetMap Improve this map IK Imari Kelly 625 Commercial Street …" at bounding box center [590, 418] width 1181 height 731
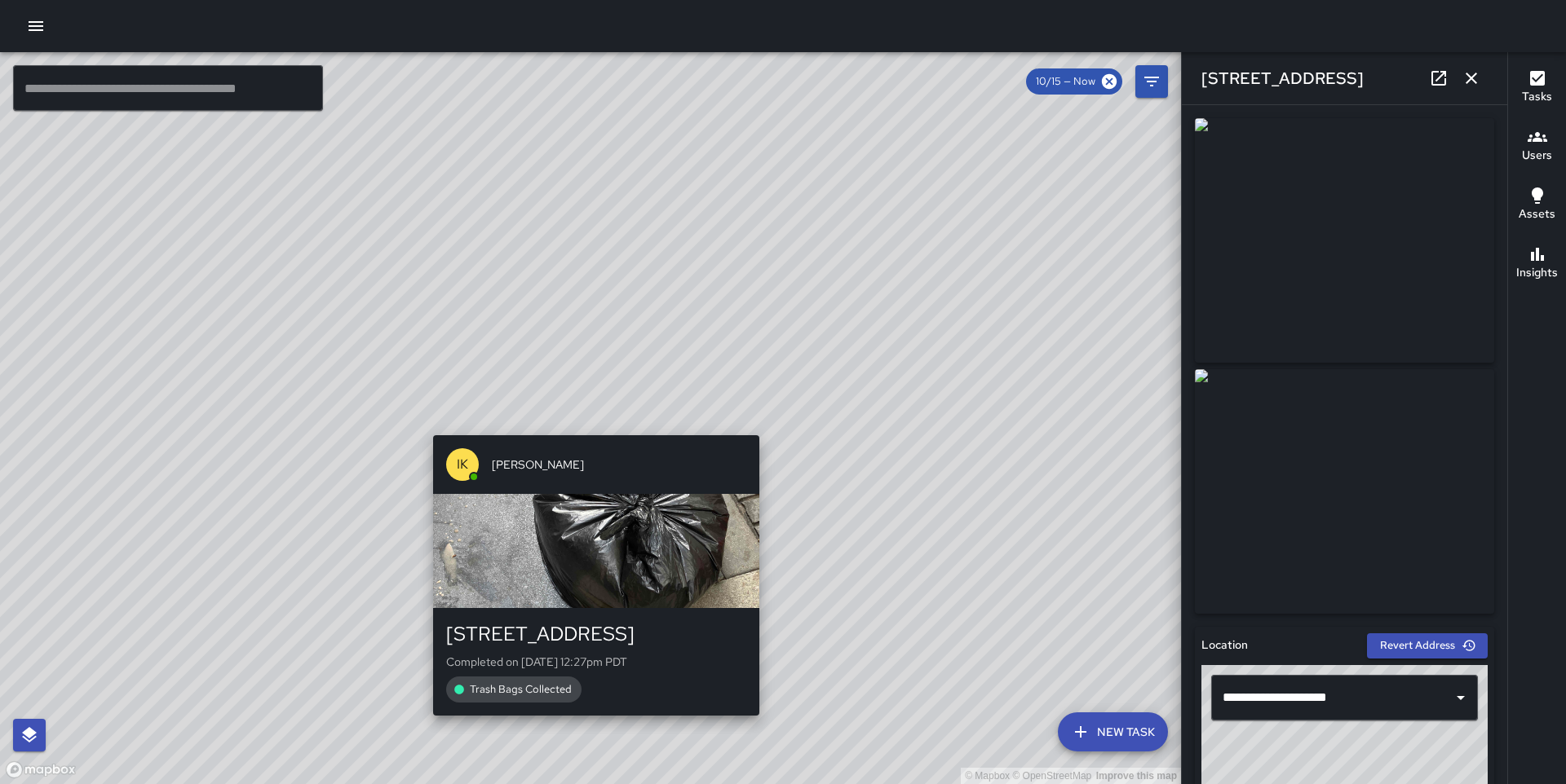
click at [586, 429] on div "IK Imari Kelly 625 Commercial Street Completed on 10/15/2025, 12:27pm PDT Trash…" at bounding box center [596, 576] width 340 height 294
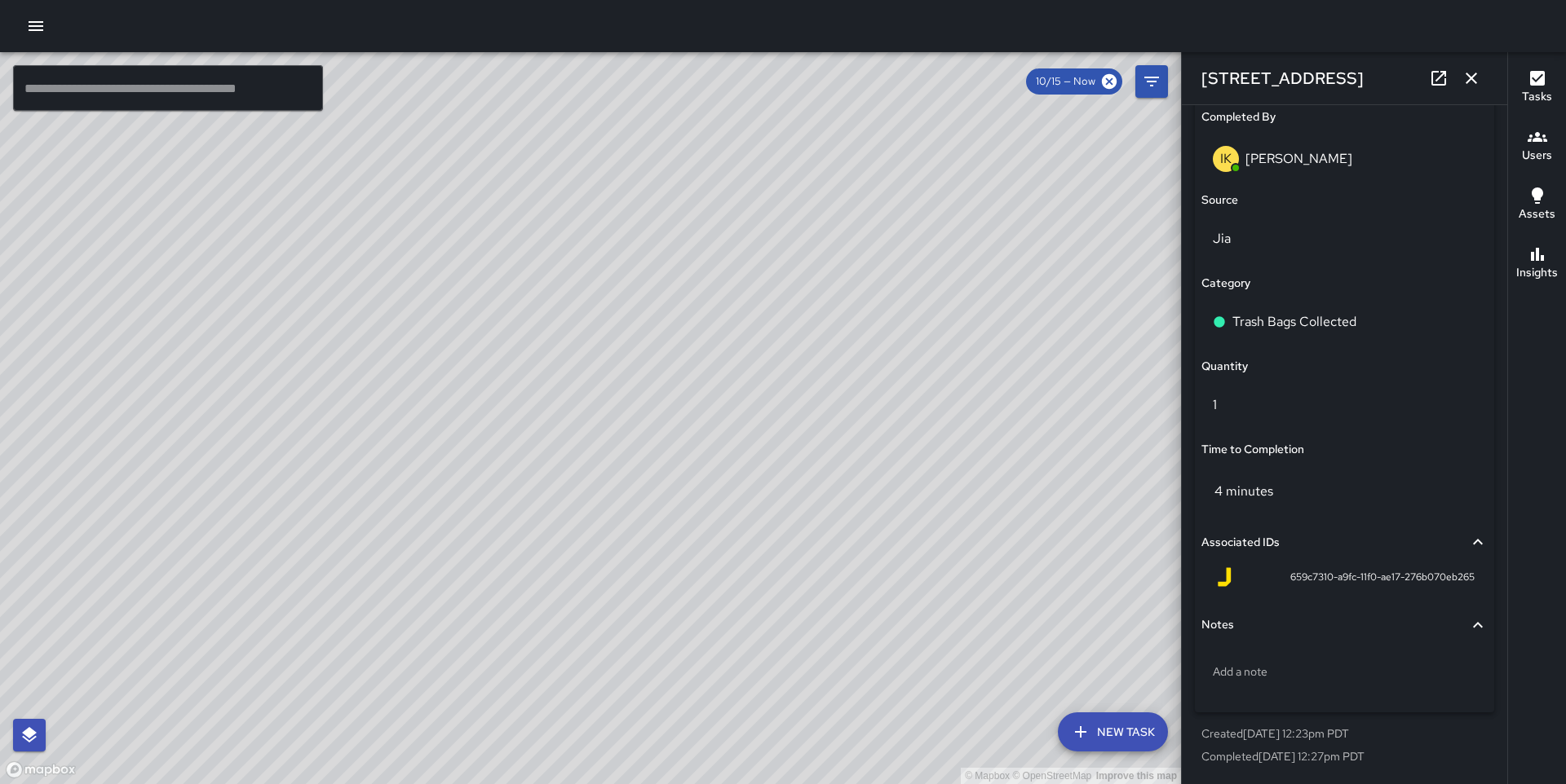
drag, startPoint x: 916, startPoint y: 357, endPoint x: 629, endPoint y: 144, distance: 357.4
click at [629, 144] on div "© Mapbox © OpenStreetMap Improve this map" at bounding box center [590, 418] width 1181 height 731
drag, startPoint x: 943, startPoint y: 436, endPoint x: 820, endPoint y: 375, distance: 137.3
click at [820, 376] on div "© Mapbox © OpenStreetMap Improve this map" at bounding box center [590, 418] width 1181 height 731
